Goal: Information Seeking & Learning: Learn about a topic

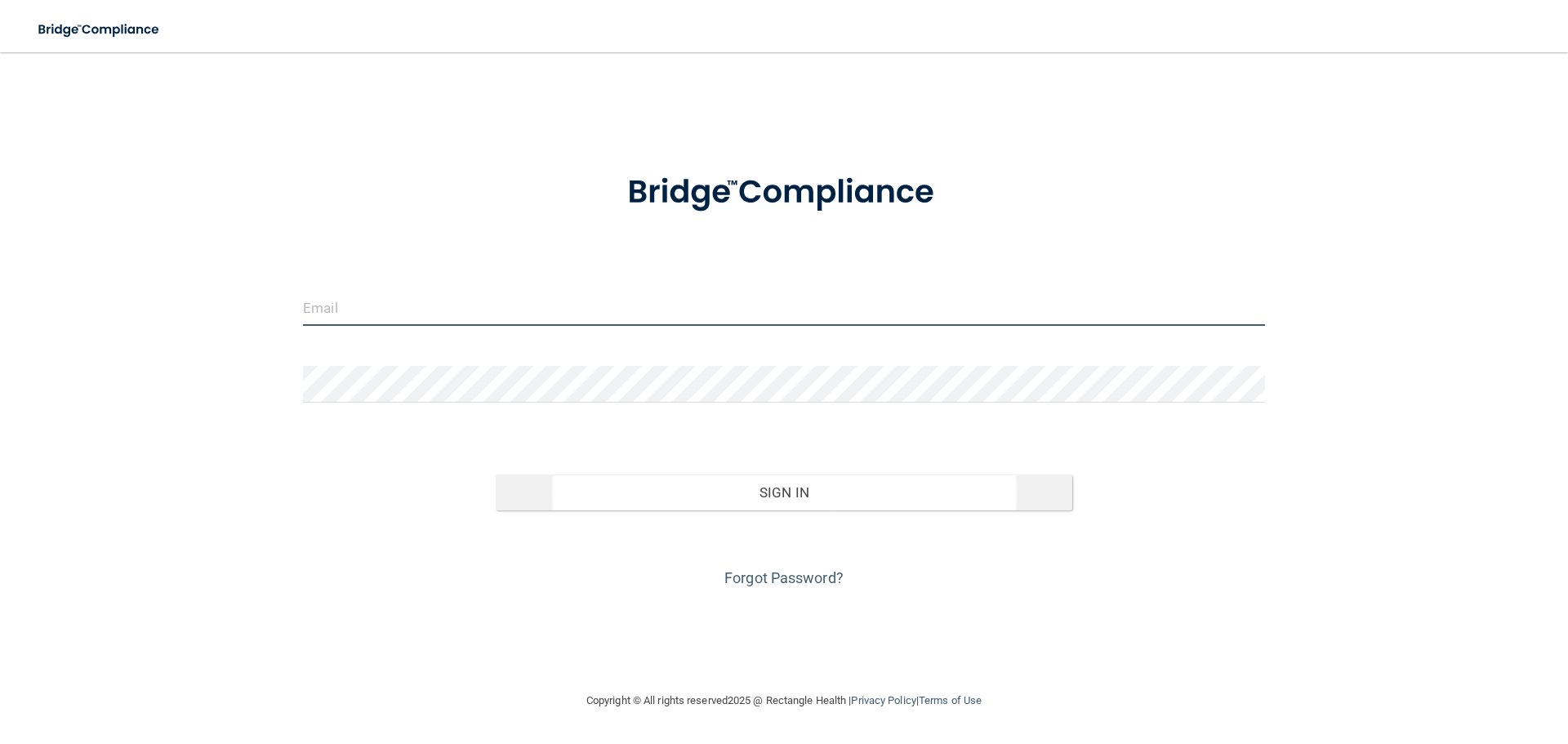
type input "[EMAIL_ADDRESS][DOMAIN_NAME]"
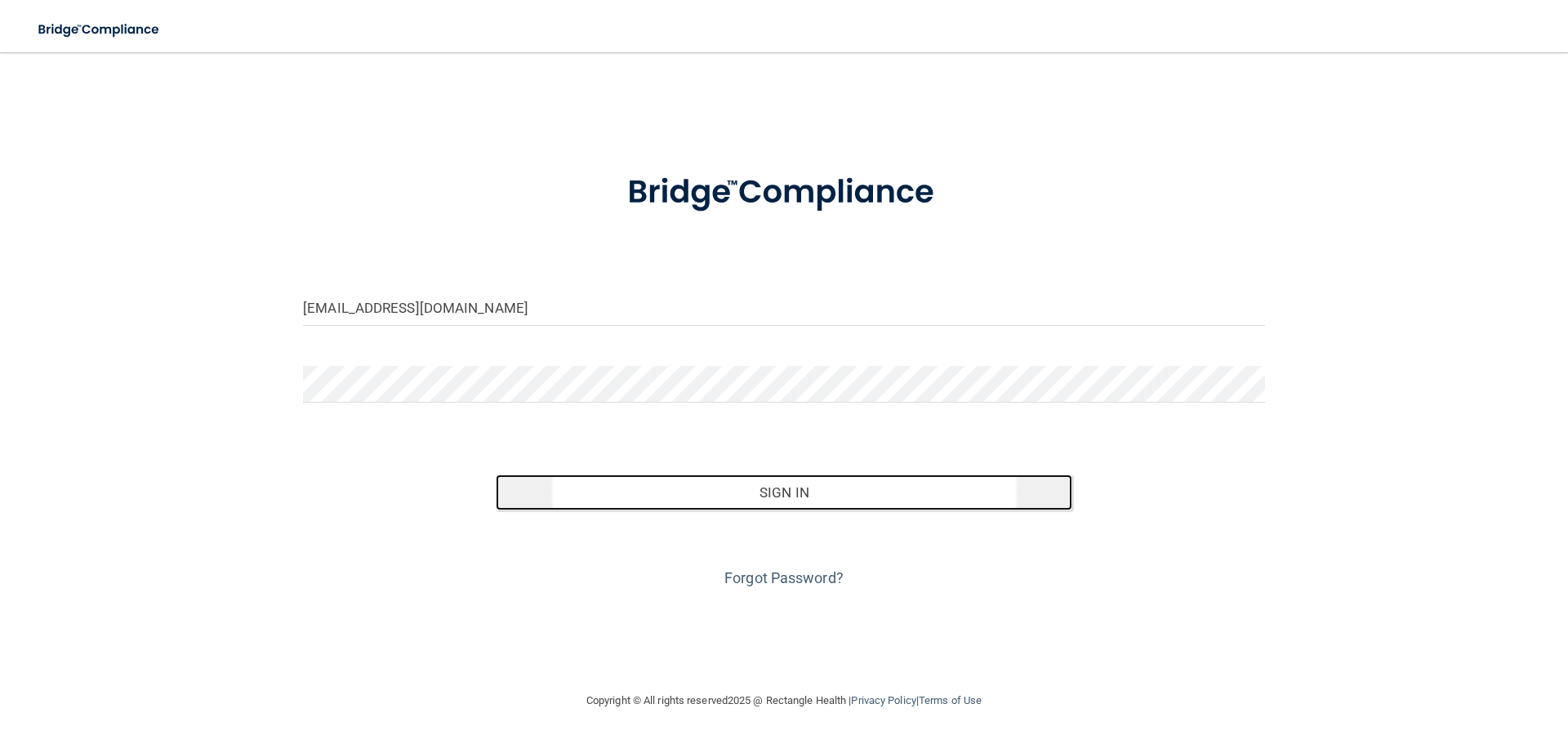
click at [711, 496] on button "Sign In" at bounding box center [784, 493] width 577 height 36
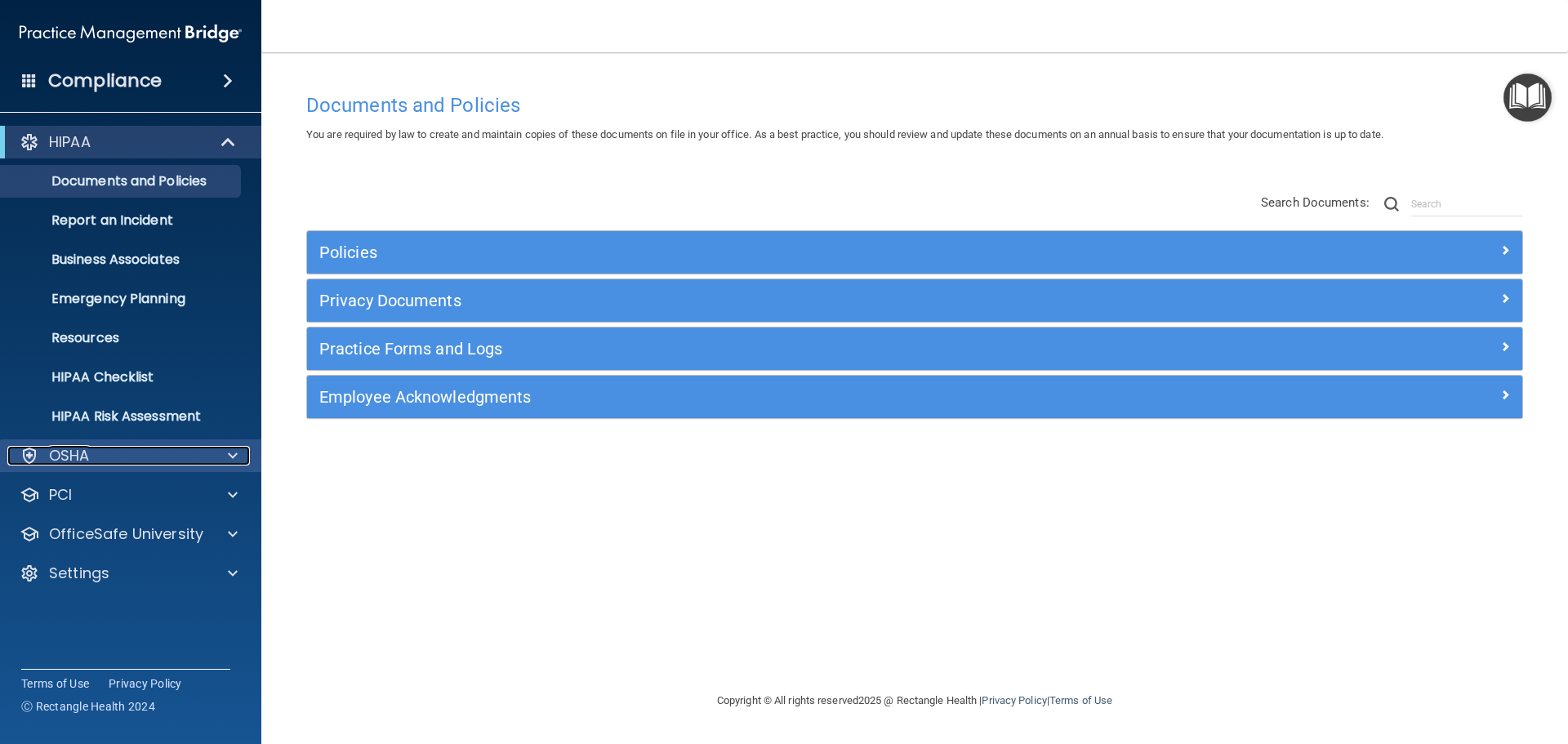
click at [211, 446] on div at bounding box center [230, 455] width 41 height 20
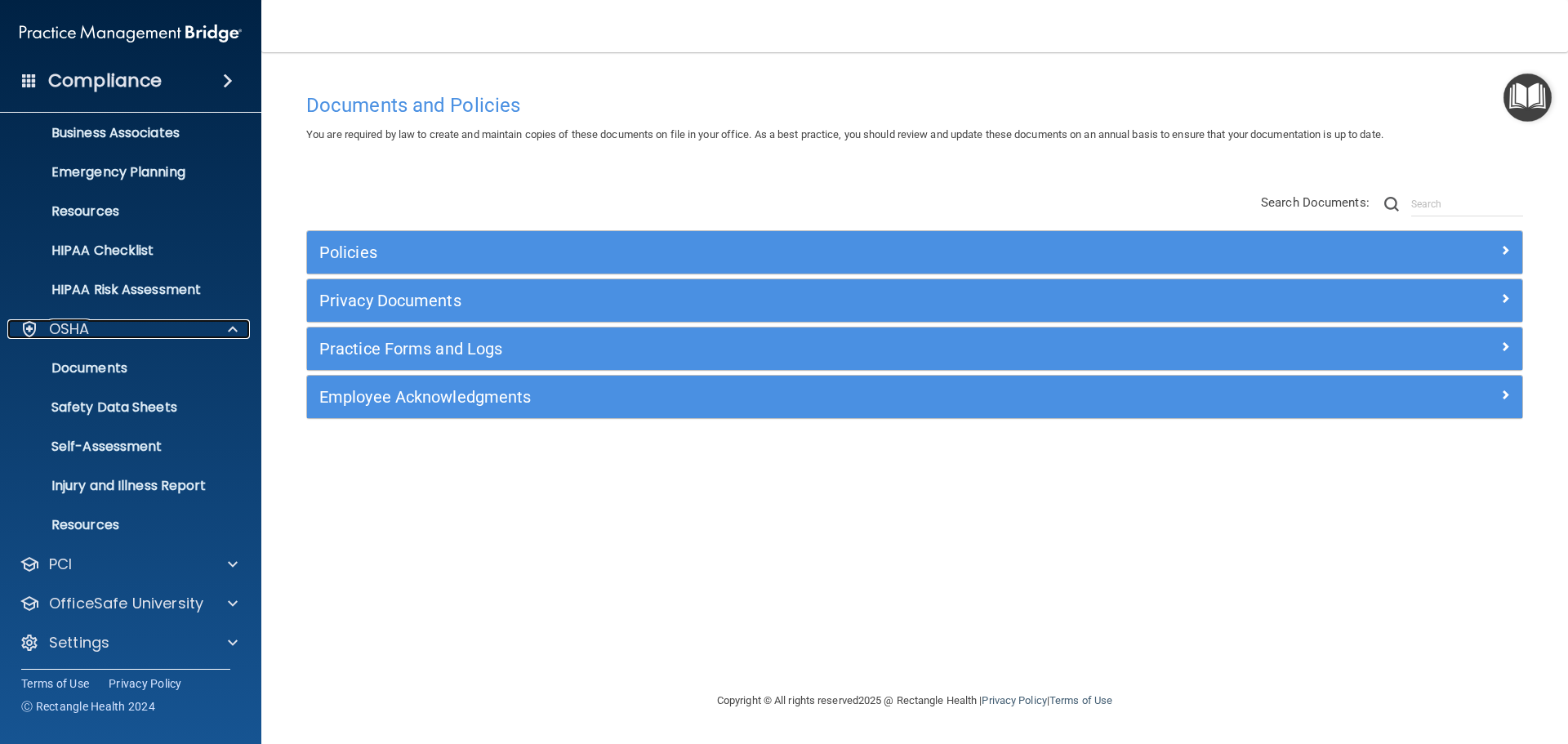
scroll to position [130, 0]
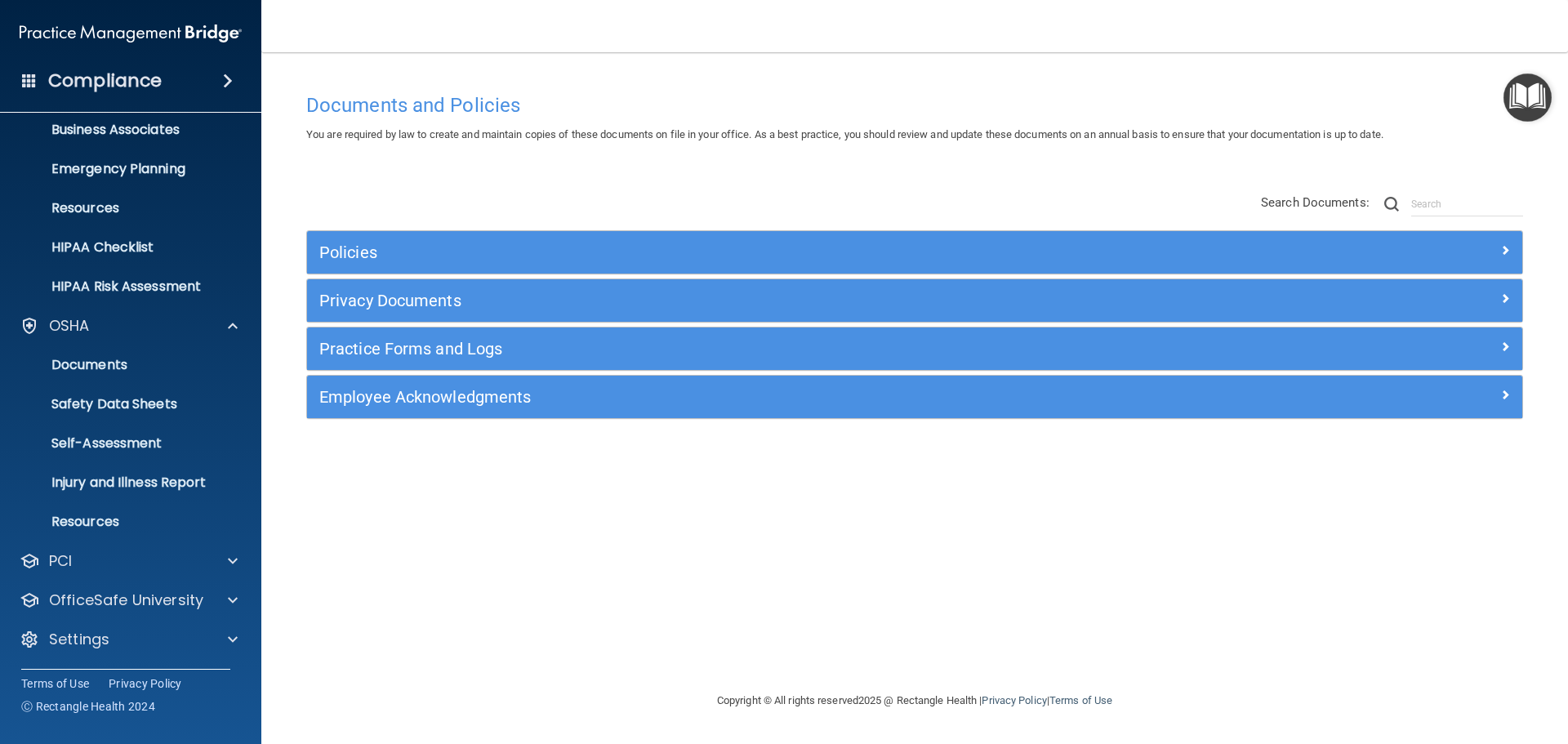
click at [175, 579] on div "HIPAA Documents and Policies Report an Incident Business Associates Emergency P…" at bounding box center [131, 329] width 262 height 679
click at [171, 567] on div "PCI" at bounding box center [109, 560] width 202 height 20
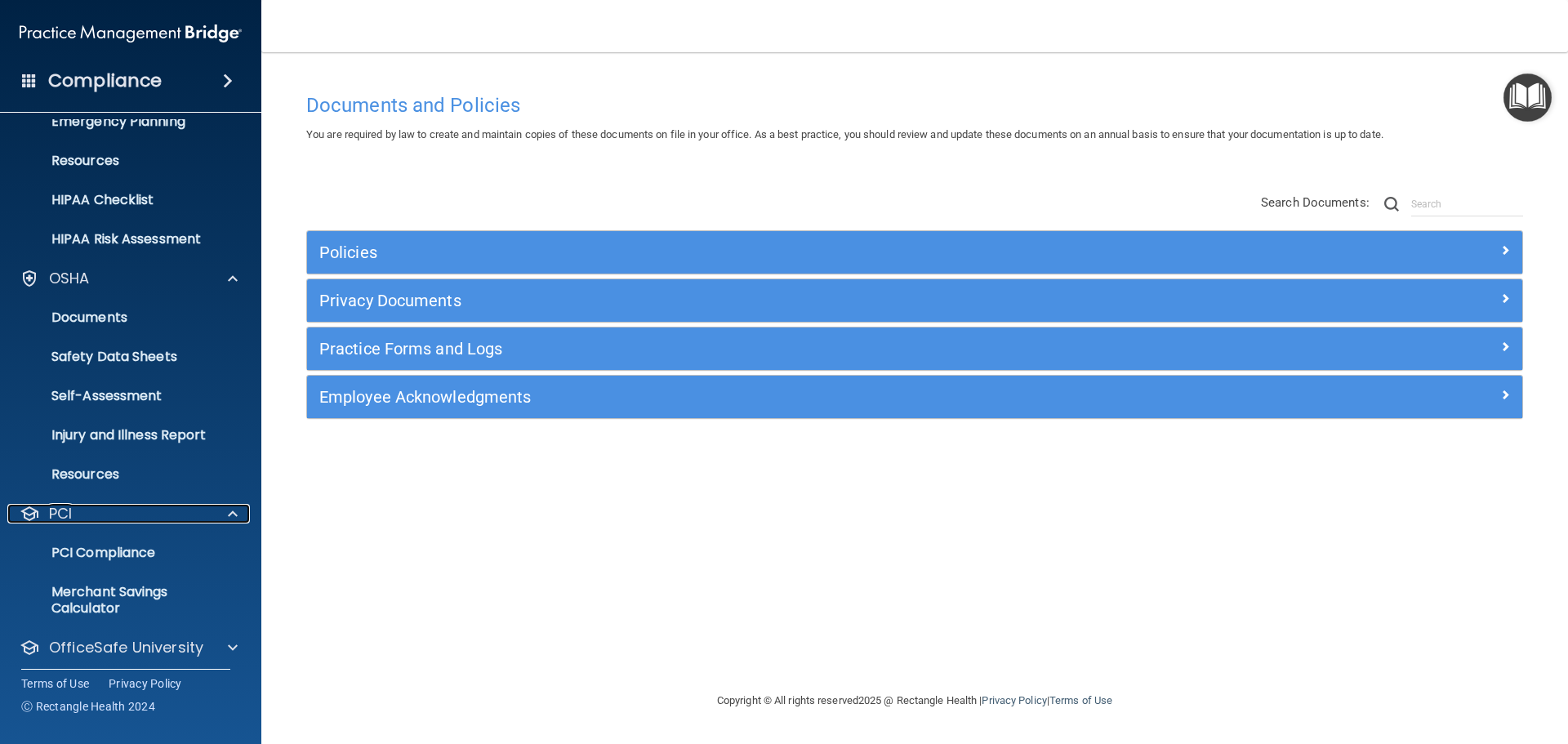
scroll to position [225, 0]
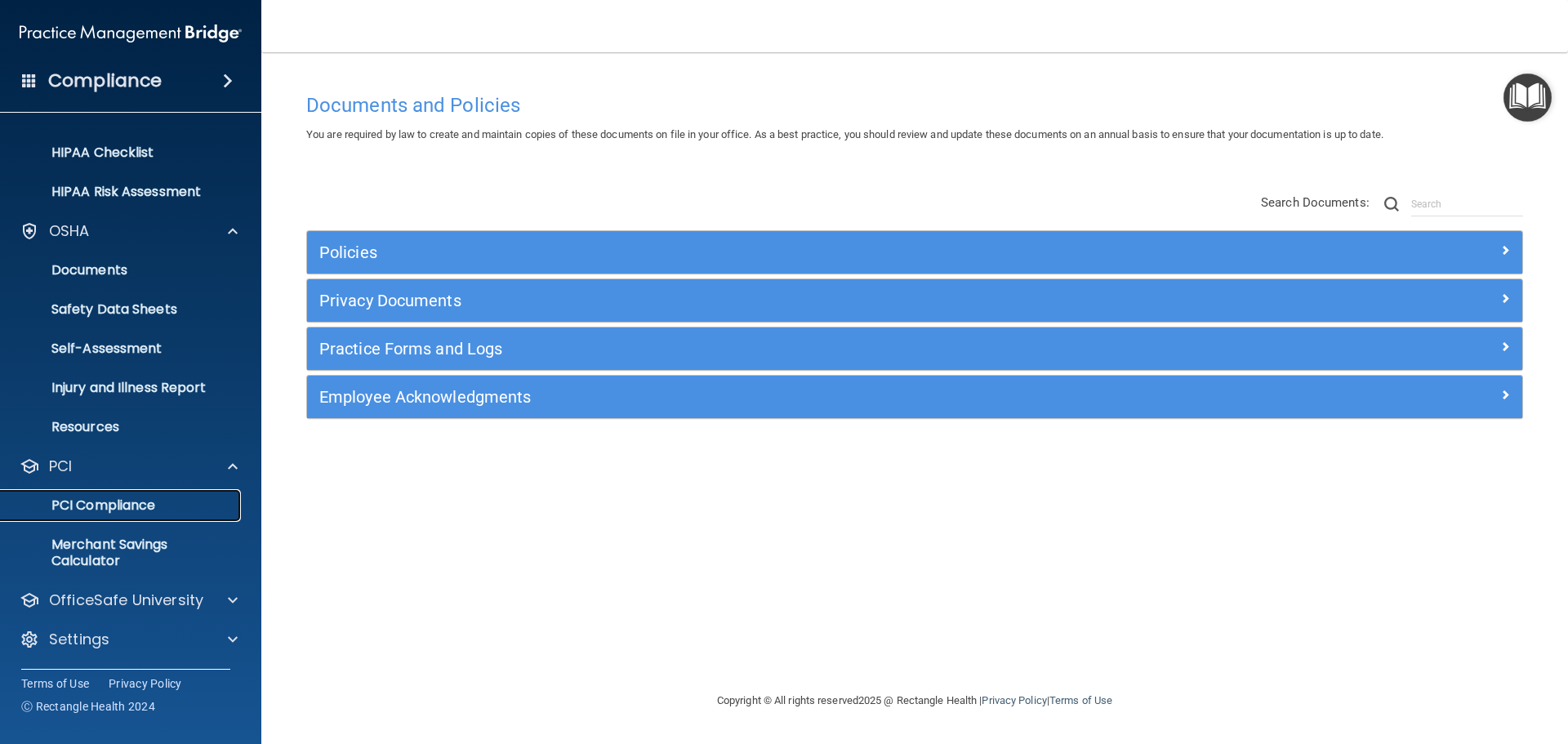
click at [157, 503] on p "PCI Compliance" at bounding box center [122, 505] width 223 height 16
click at [111, 637] on div "Settings" at bounding box center [109, 639] width 202 height 20
click at [150, 607] on p "OfficeSafe University" at bounding box center [126, 600] width 155 height 20
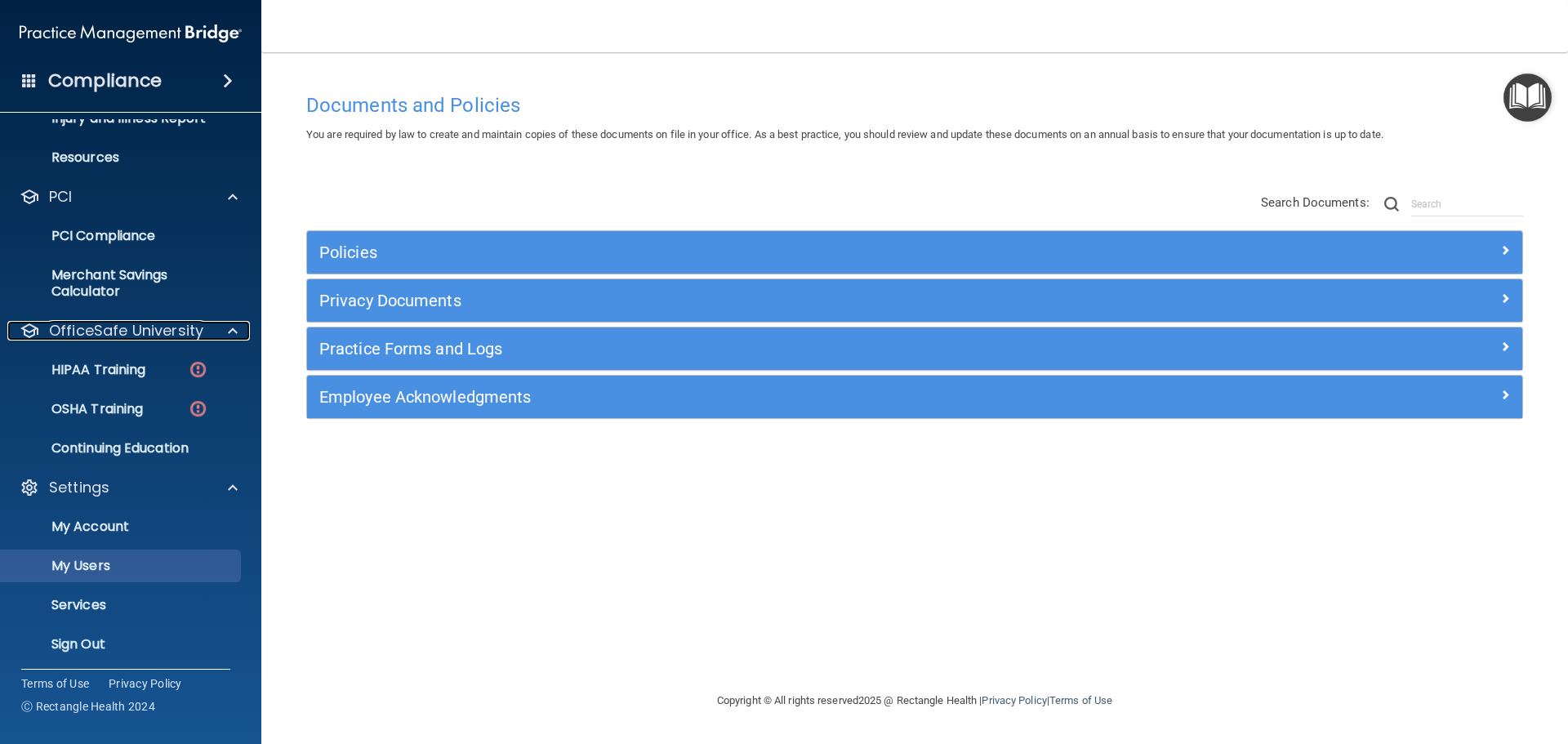
scroll to position [499, 0]
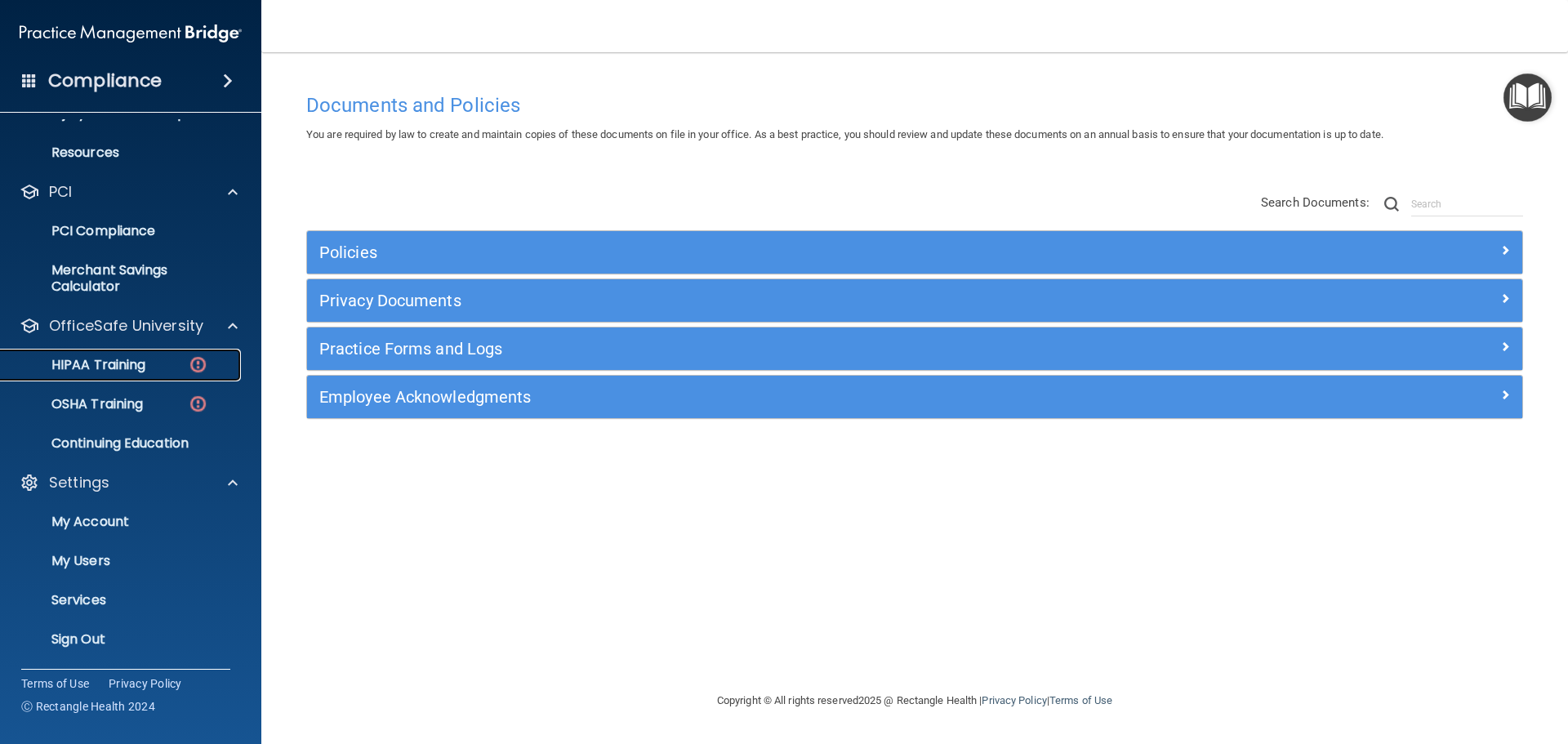
click at [137, 362] on p "HIPAA Training" at bounding box center [78, 365] width 135 height 16
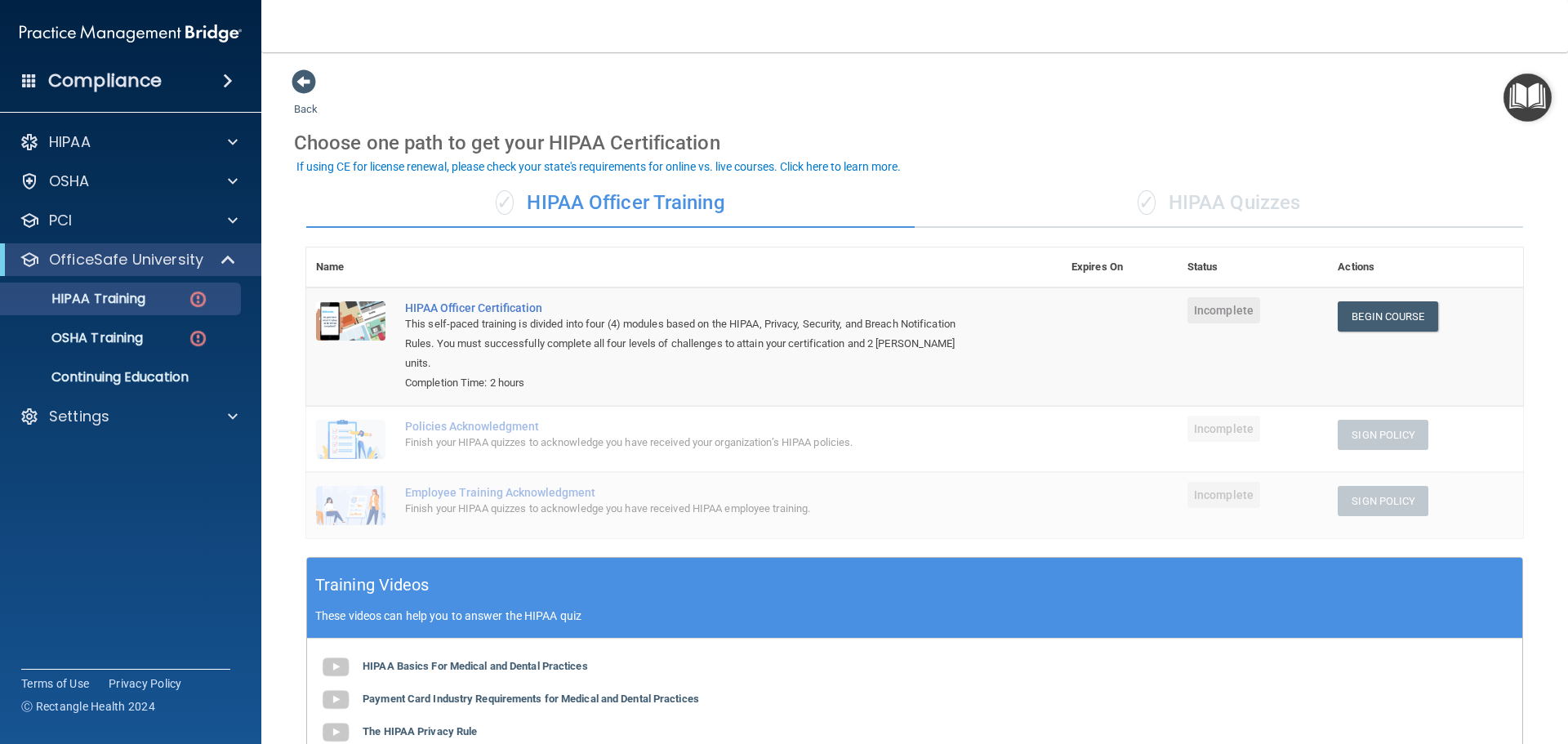
click at [118, 80] on h4 "Compliance" at bounding box center [104, 81] width 113 height 22
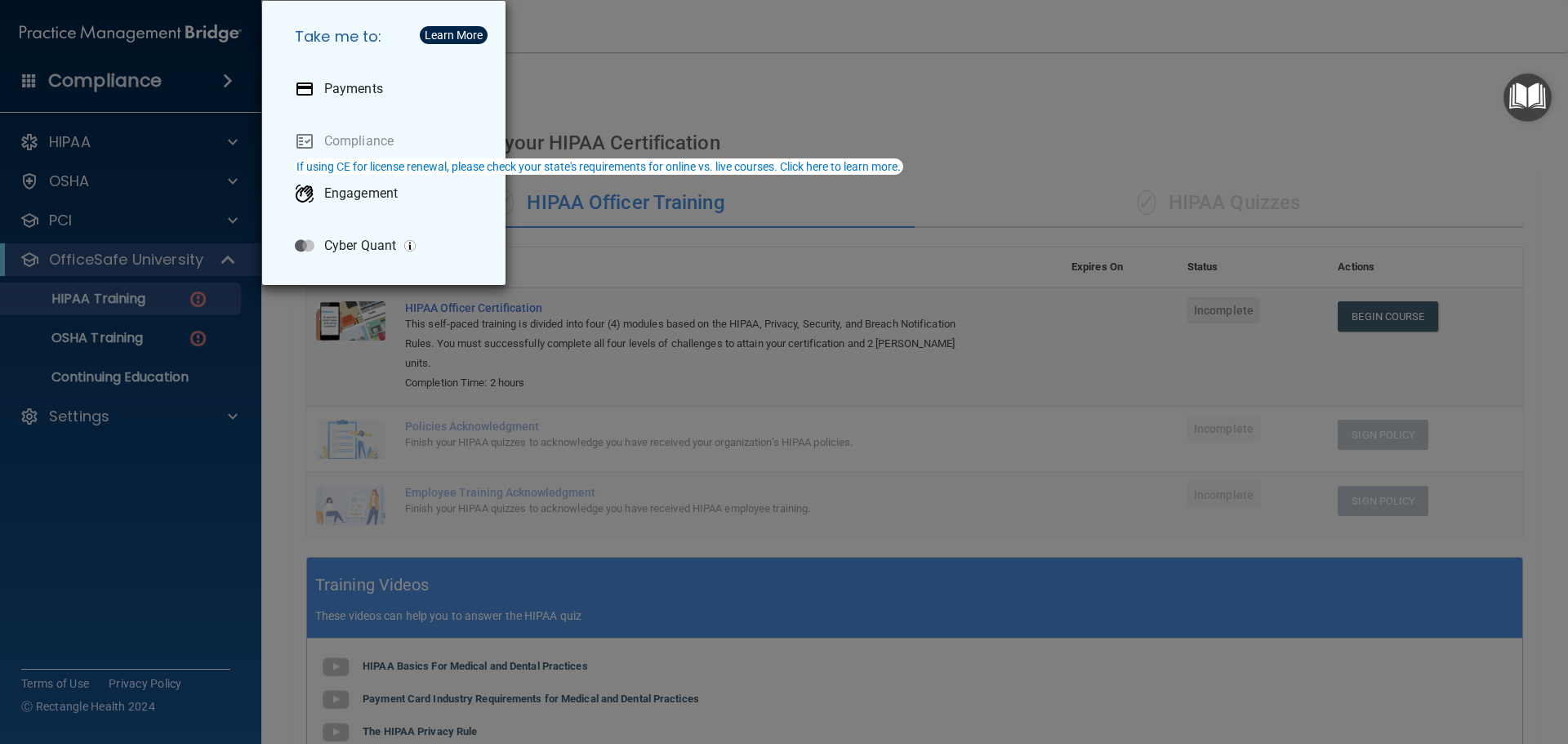
click at [166, 34] on div "Take me to: Payments Compliance Engagement Cyber Quant" at bounding box center [784, 372] width 1568 height 744
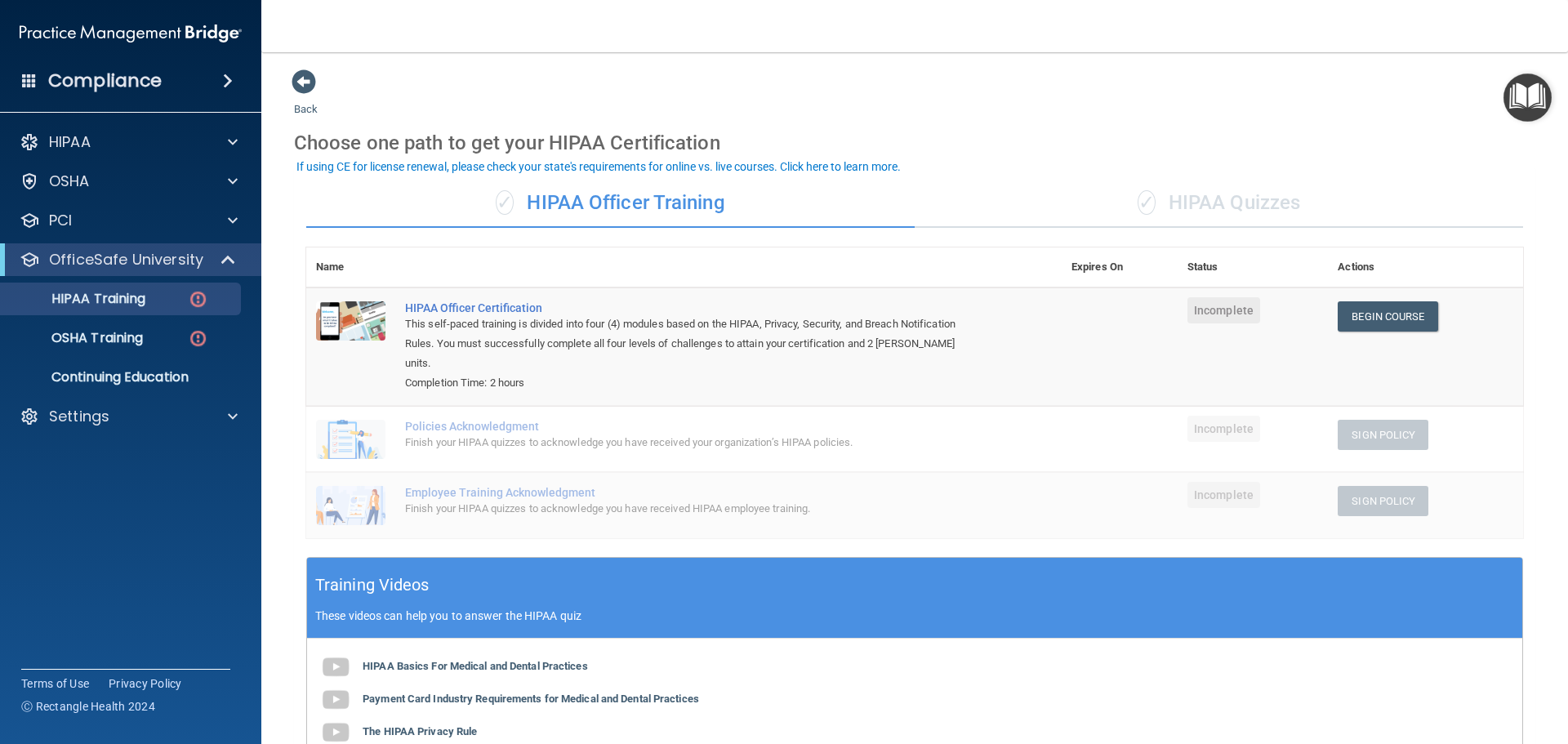
click at [166, 34] on img at bounding box center [130, 33] width 222 height 33
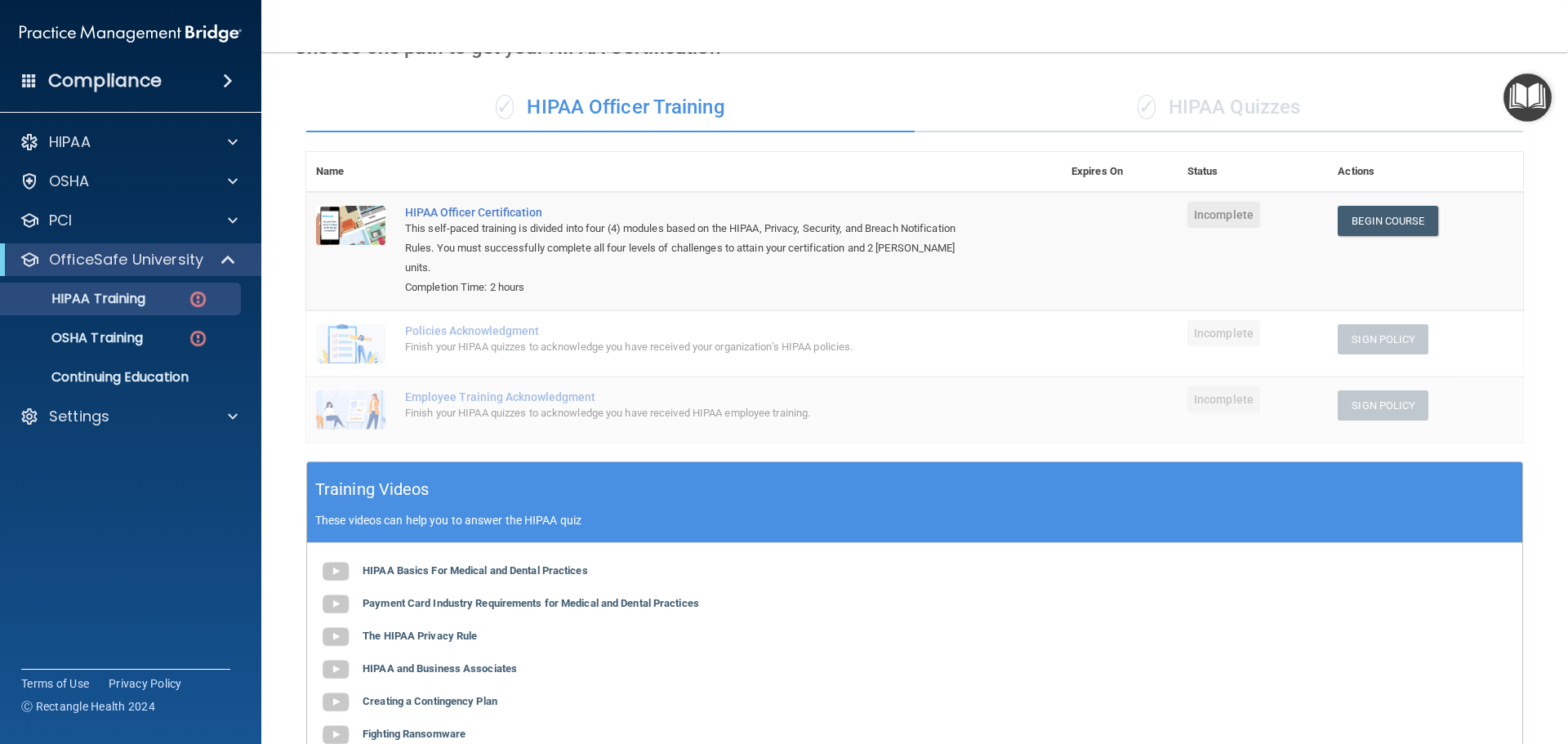
scroll to position [302, 0]
